Goal: Task Accomplishment & Management: Complete application form

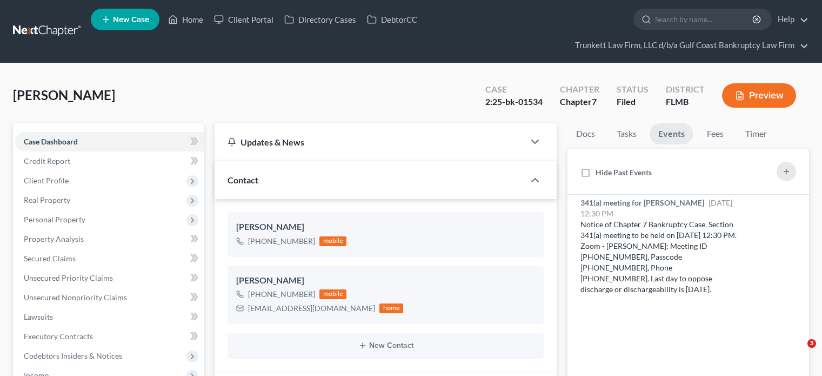
select select "0"
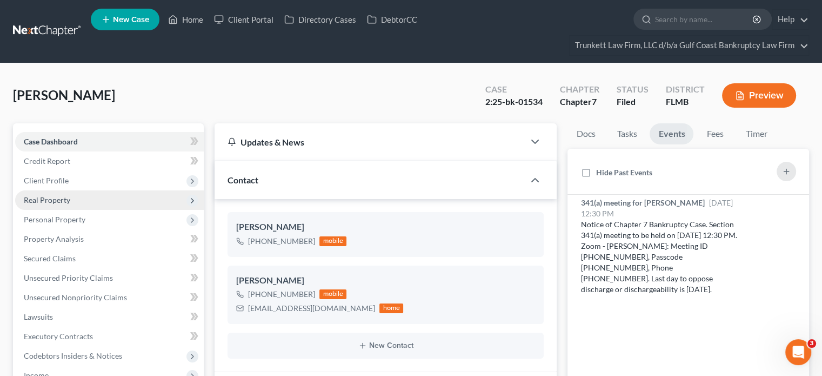
click at [79, 196] on span "Real Property" at bounding box center [109, 199] width 189 height 19
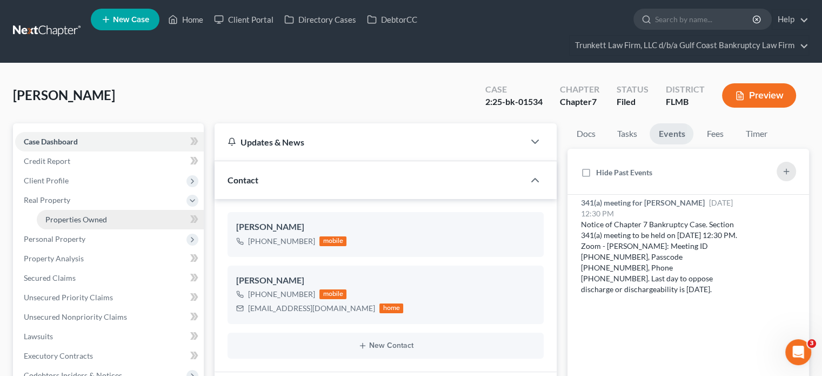
click at [86, 220] on span "Properties Owned" at bounding box center [76, 219] width 62 height 9
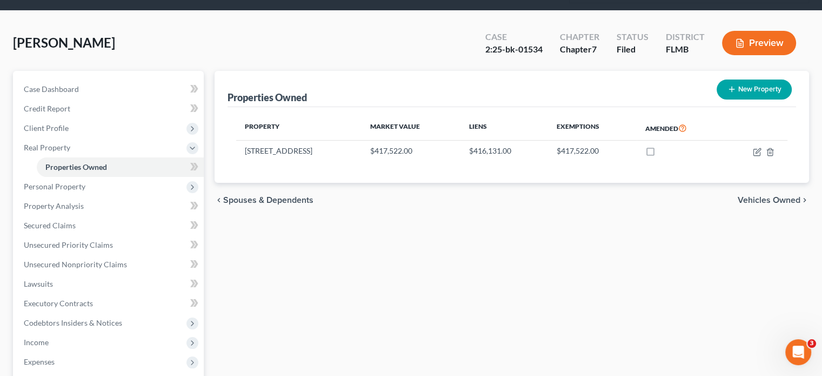
scroll to position [54, 0]
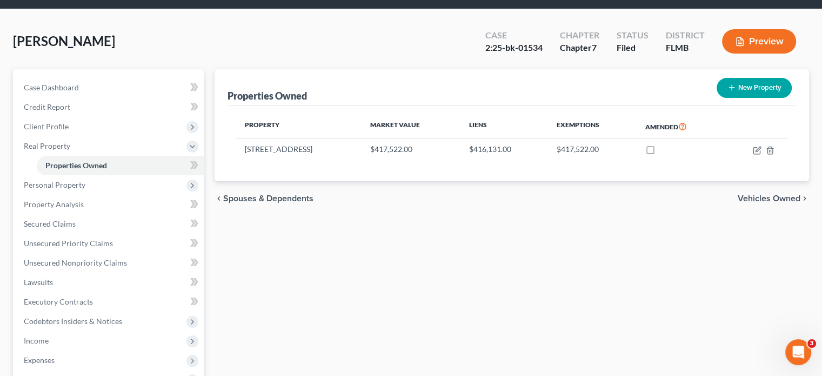
click at [748, 198] on span "Vehicles Owned" at bounding box center [769, 198] width 63 height 9
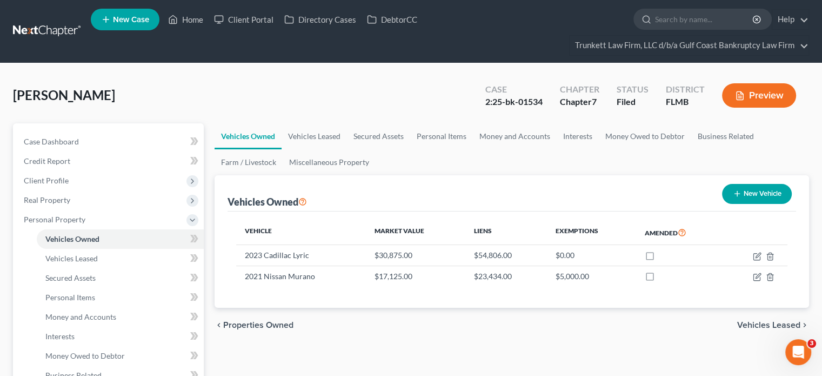
click at [755, 188] on button "New Vehicle" at bounding box center [757, 194] width 70 height 20
select select "0"
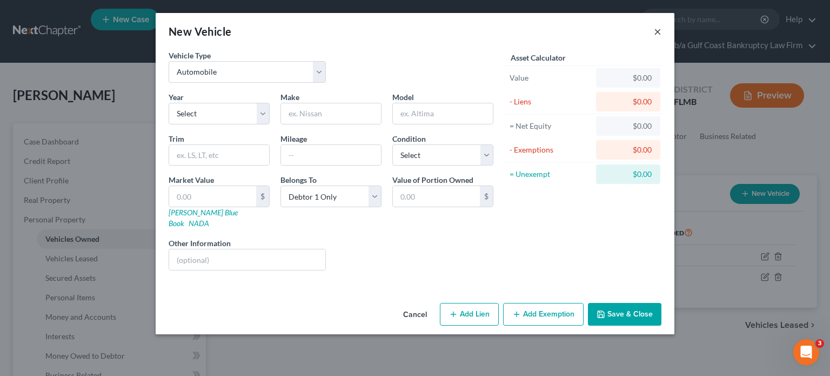
click at [656, 35] on button "×" at bounding box center [658, 31] width 8 height 13
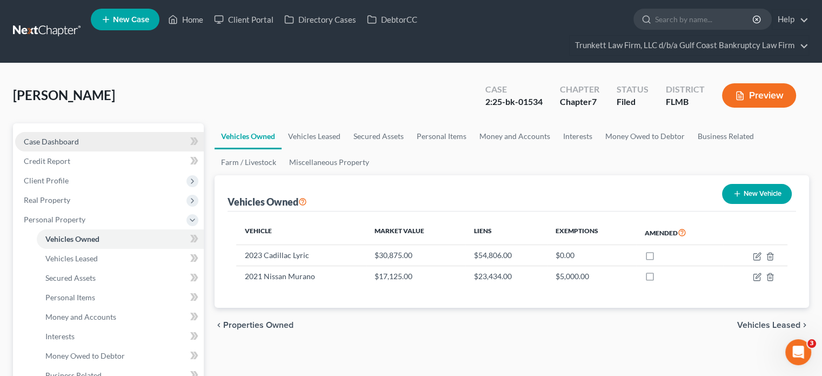
click at [121, 149] on link "Case Dashboard" at bounding box center [109, 141] width 189 height 19
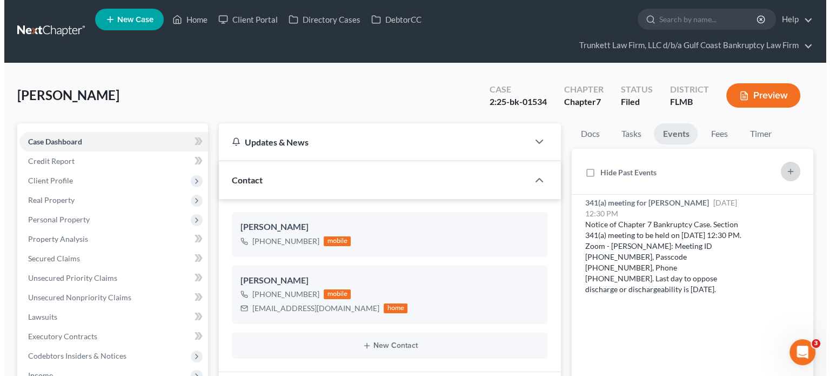
scroll to position [419, 0]
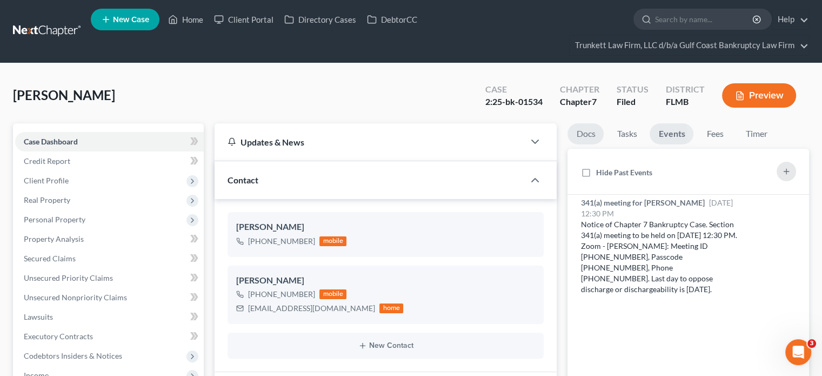
click at [593, 137] on link "Docs" at bounding box center [586, 133] width 36 height 21
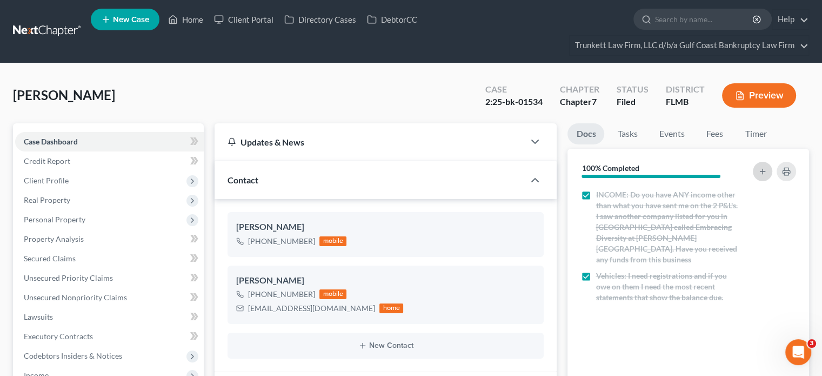
click at [758, 169] on icon "button" at bounding box center [762, 171] width 9 height 9
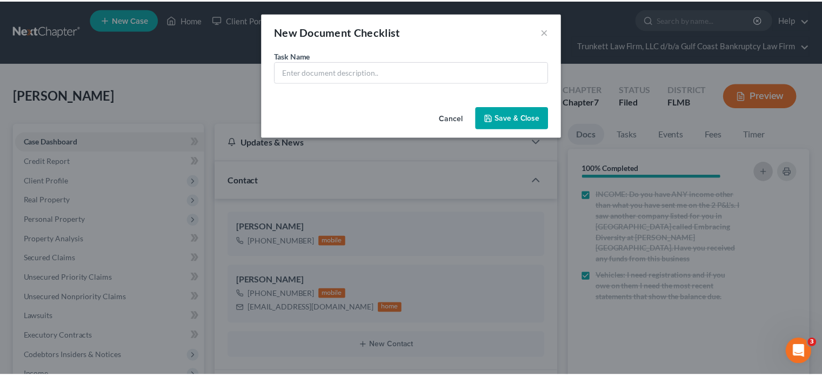
scroll to position [398, 0]
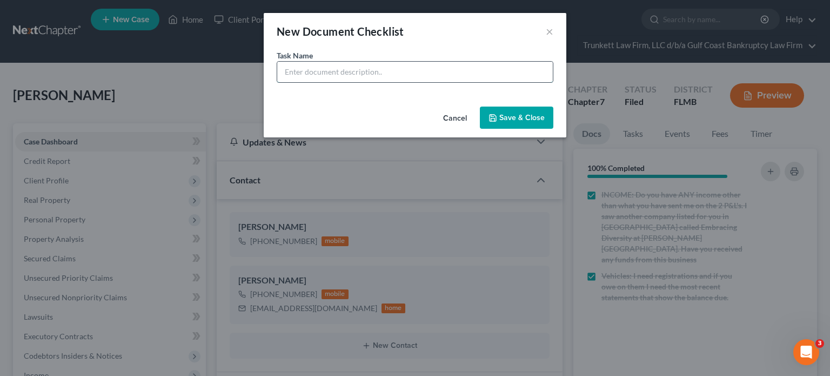
click at [452, 68] on input "text" at bounding box center [415, 72] width 276 height 21
type input "Mortgage payoff statement"
click at [519, 108] on button "Save & Close" at bounding box center [517, 117] width 74 height 23
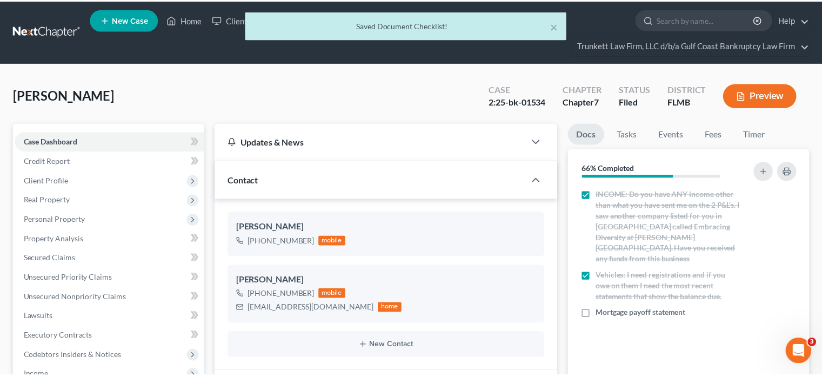
scroll to position [419, 0]
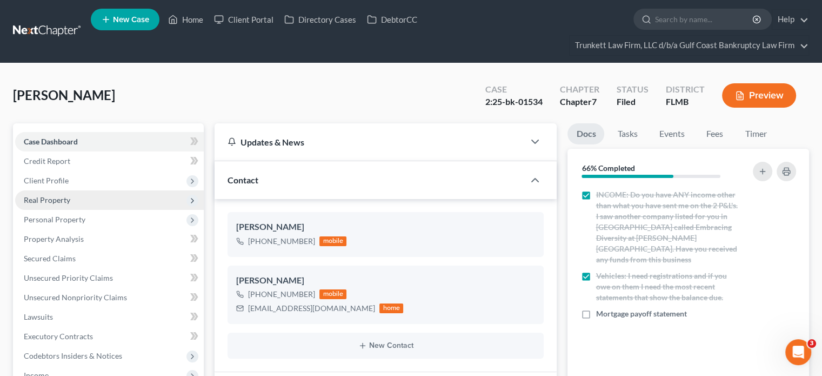
click at [90, 205] on span "Real Property" at bounding box center [109, 199] width 189 height 19
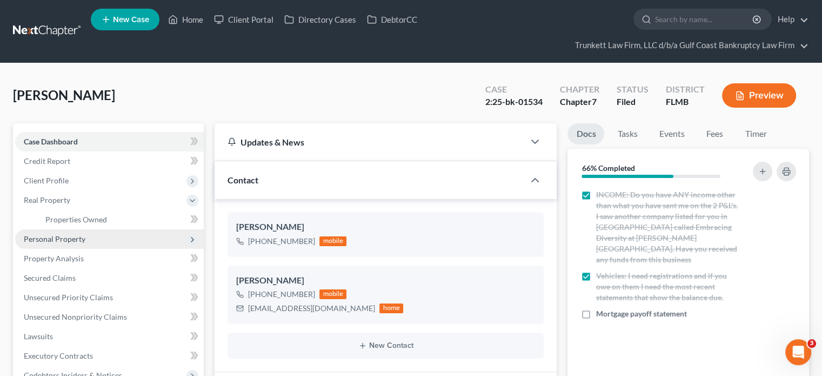
click at [86, 229] on span "Personal Property" at bounding box center [109, 238] width 189 height 19
click at [101, 238] on link "Vehicles Owned" at bounding box center [120, 238] width 167 height 19
